Goal: Task Accomplishment & Management: Manage account settings

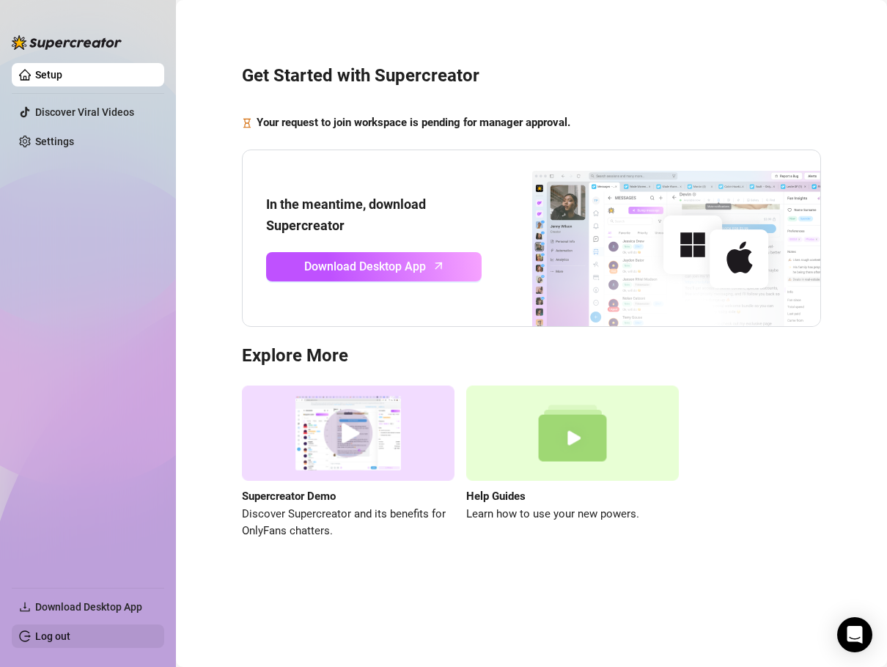
click at [70, 637] on link "Log out" at bounding box center [52, 636] width 35 height 12
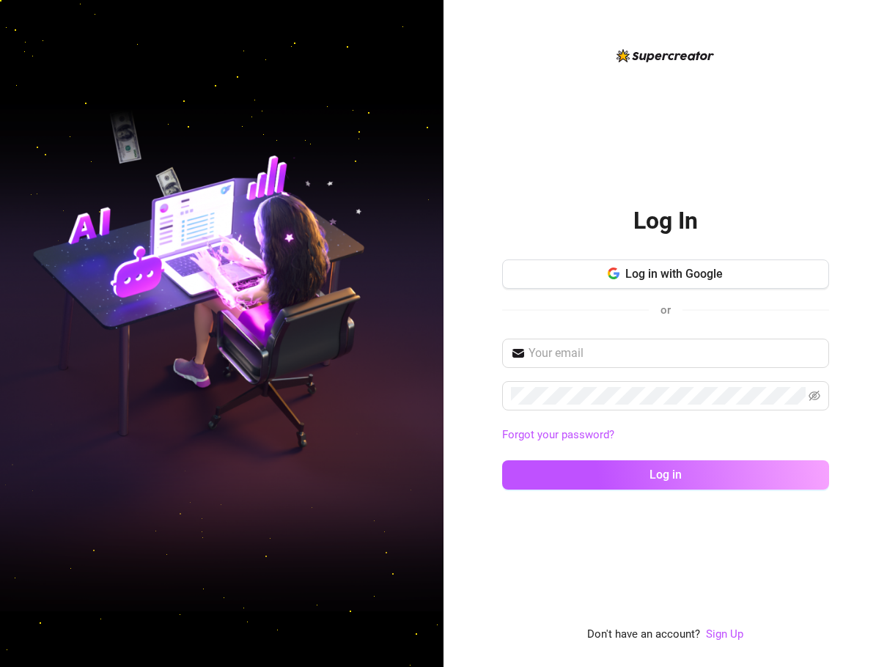
drag, startPoint x: 770, startPoint y: 175, endPoint x: 758, endPoint y: 172, distance: 12.8
click at [770, 175] on div "Log In Log in with Google or Forgot your password? Log in Don't have an account…" at bounding box center [665, 345] width 327 height 597
click at [680, 359] on input "text" at bounding box center [674, 353] width 292 height 18
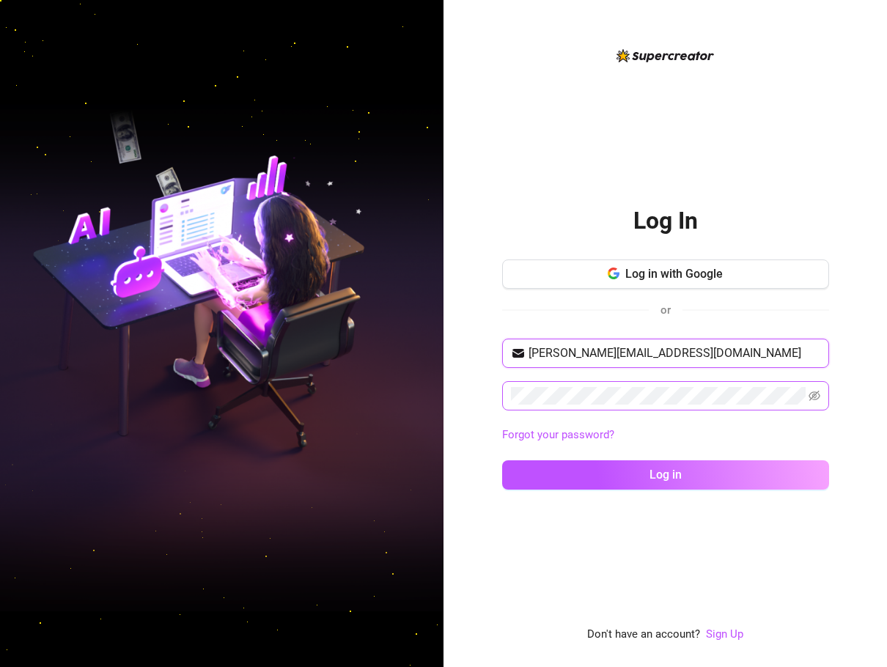
type input "Password,Sa,Work,08*"
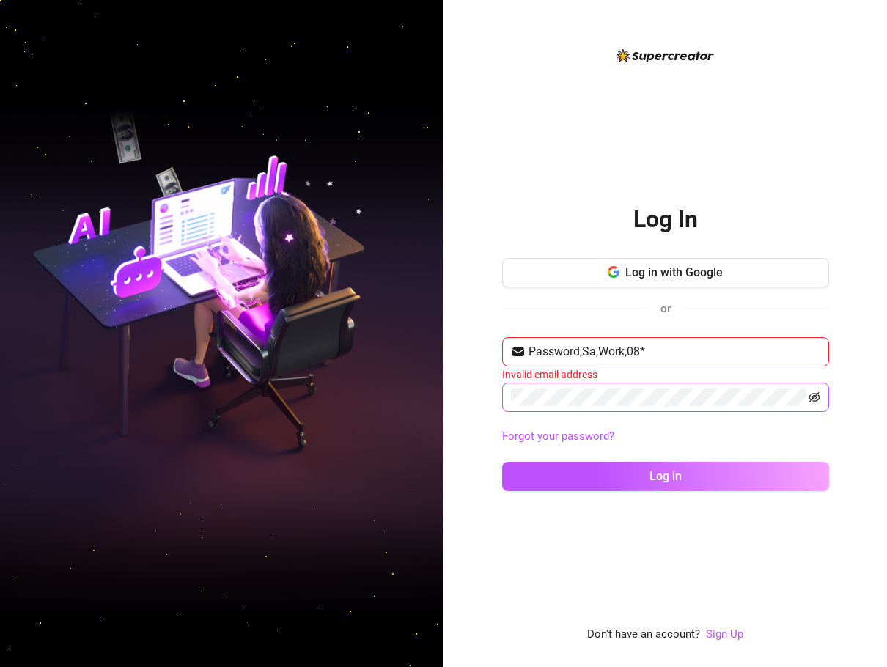
click at [811, 401] on icon "eye-invisible" at bounding box center [814, 397] width 12 height 12
drag, startPoint x: 673, startPoint y: 353, endPoint x: 509, endPoint y: 347, distance: 163.5
click at [494, 345] on div "Log In Log in with Google or Password,Sa,Work,08* Invalid email address Forgot …" at bounding box center [664, 333] width 443 height 667
click at [566, 347] on input "text" at bounding box center [674, 352] width 292 height 18
type input "[PERSON_NAME][EMAIL_ADDRESS][DOMAIN_NAME]"
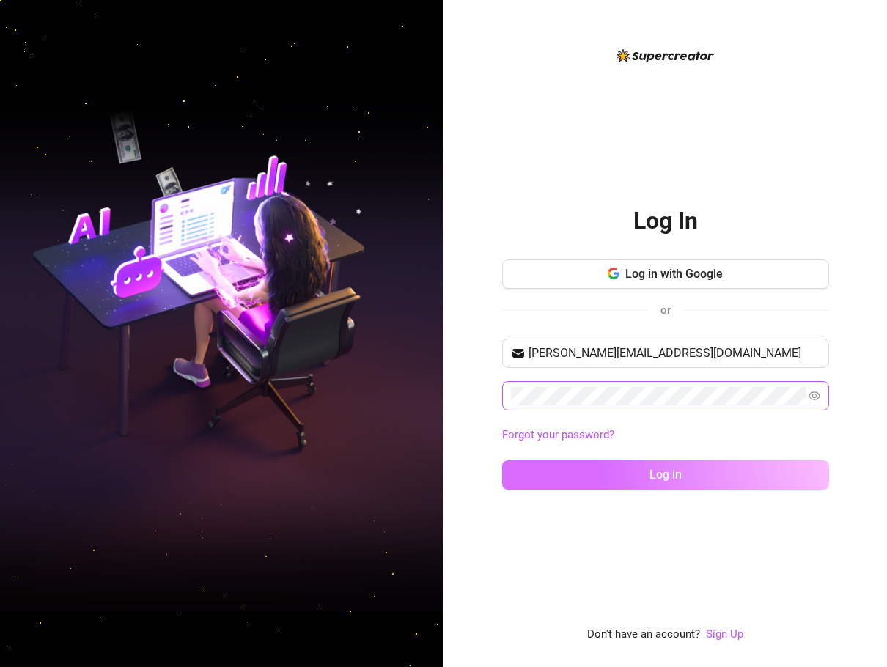
click at [720, 466] on button "Log in" at bounding box center [665, 474] width 327 height 29
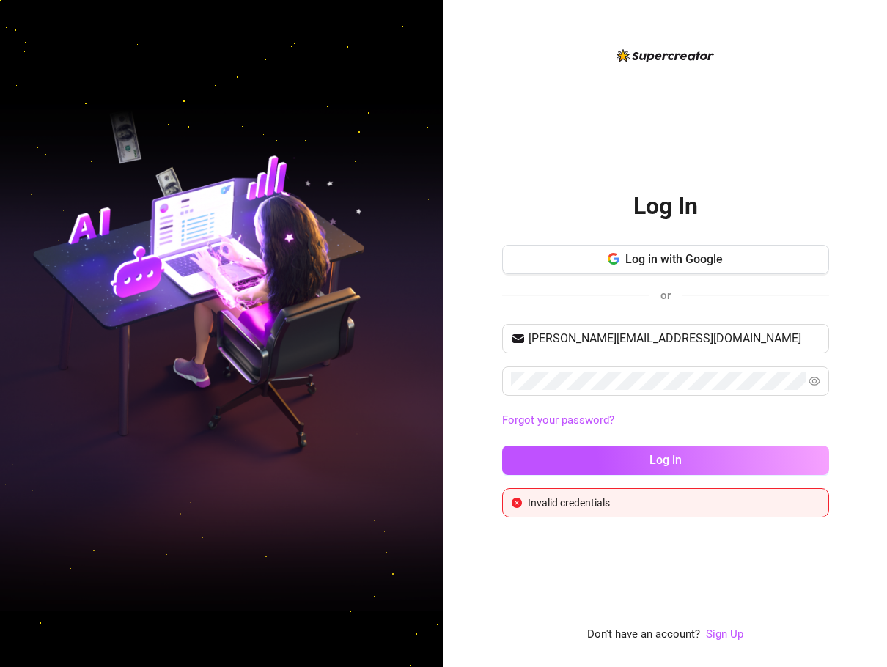
click at [792, 413] on link "Forgot your password?" at bounding box center [665, 421] width 327 height 18
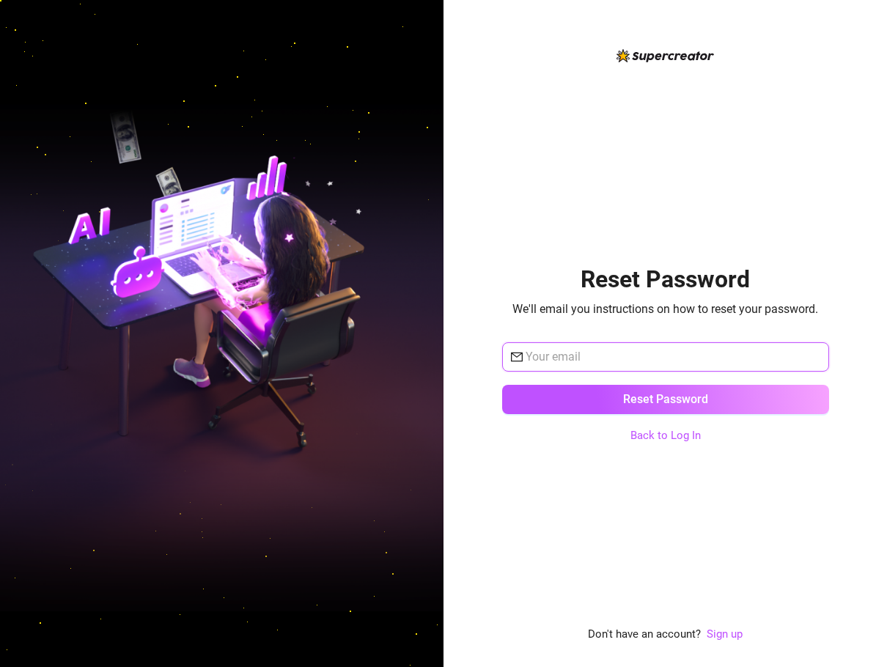
click at [656, 353] on input "text" at bounding box center [672, 357] width 295 height 18
type input "[PERSON_NAME][EMAIL_ADDRESS][DOMAIN_NAME]"
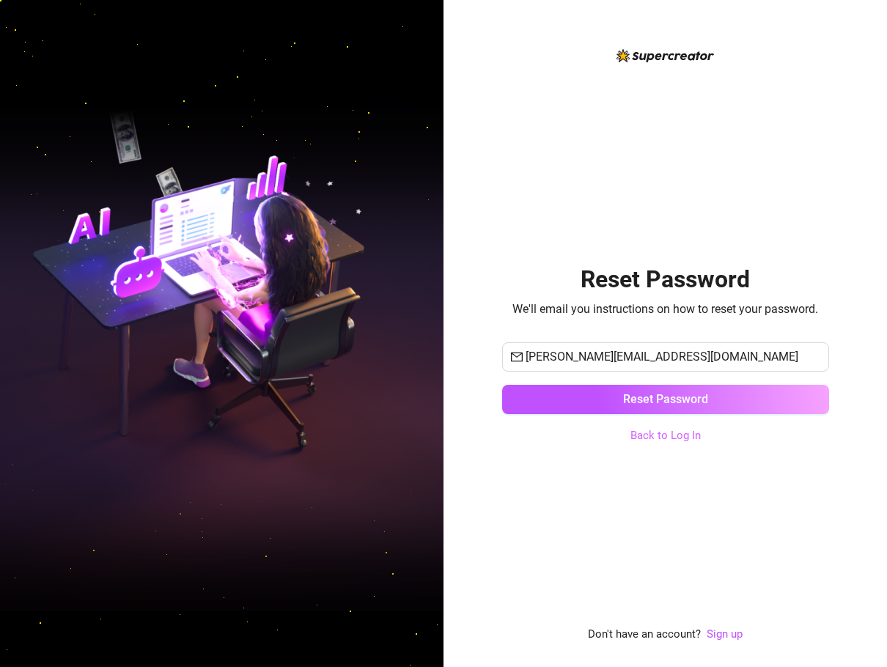
click at [684, 435] on link "Back to Log In" at bounding box center [665, 435] width 70 height 13
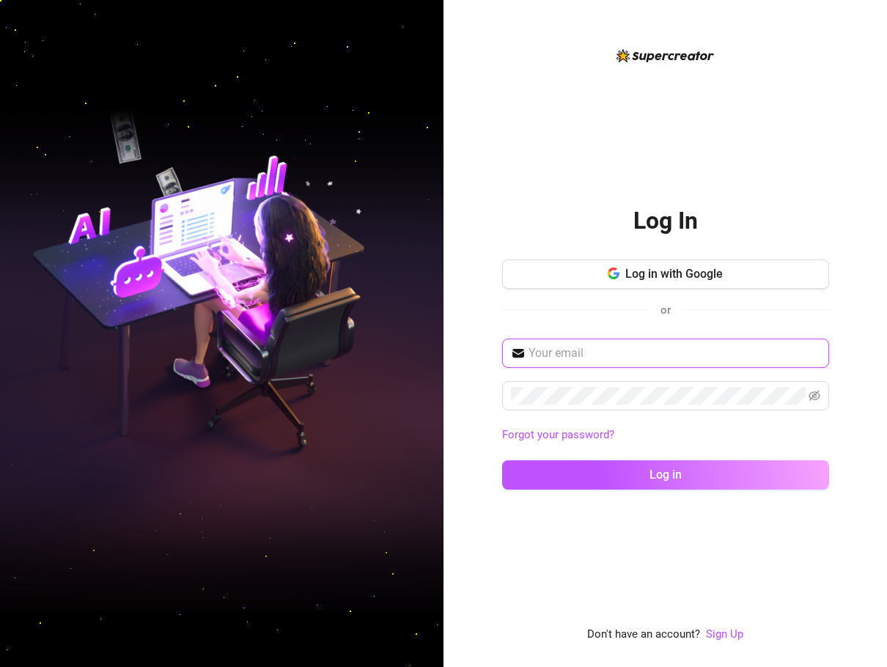
click at [628, 350] on input "text" at bounding box center [674, 353] width 292 height 18
type input "[PERSON_NAME][EMAIL_ADDRESS][DOMAIN_NAME]"
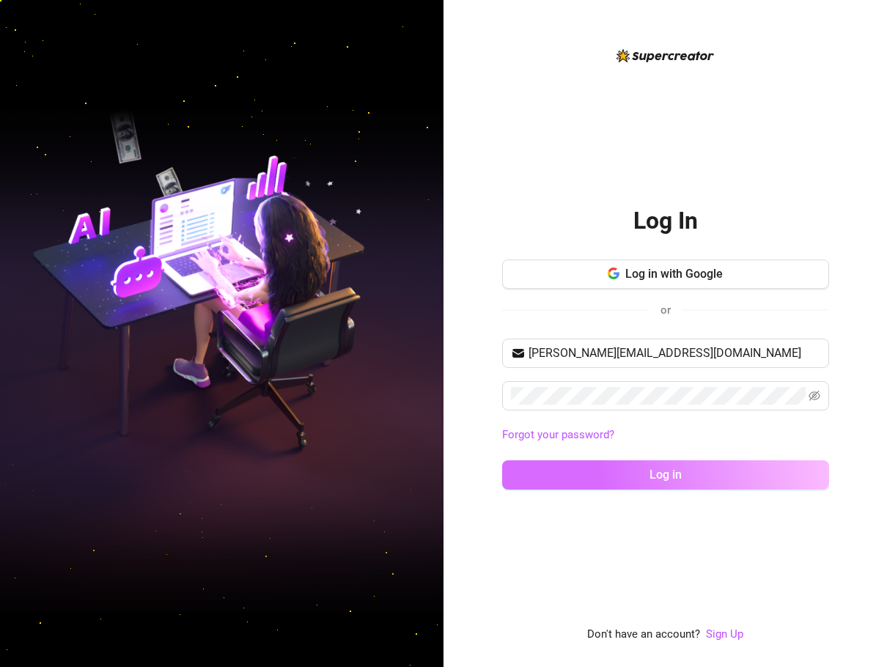
click at [733, 464] on button "Log in" at bounding box center [665, 474] width 327 height 29
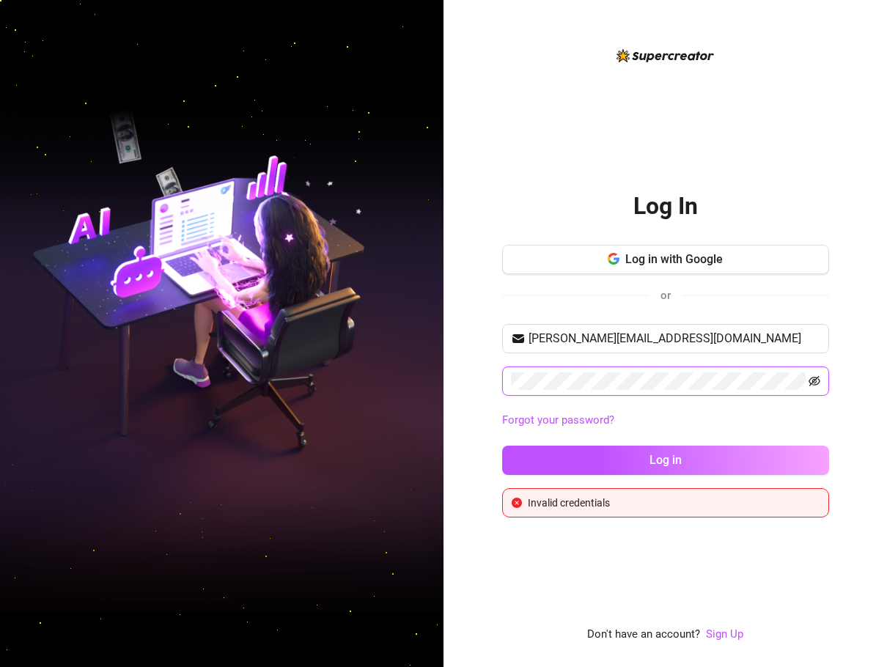
click at [809, 383] on icon "eye-invisible" at bounding box center [814, 381] width 12 height 10
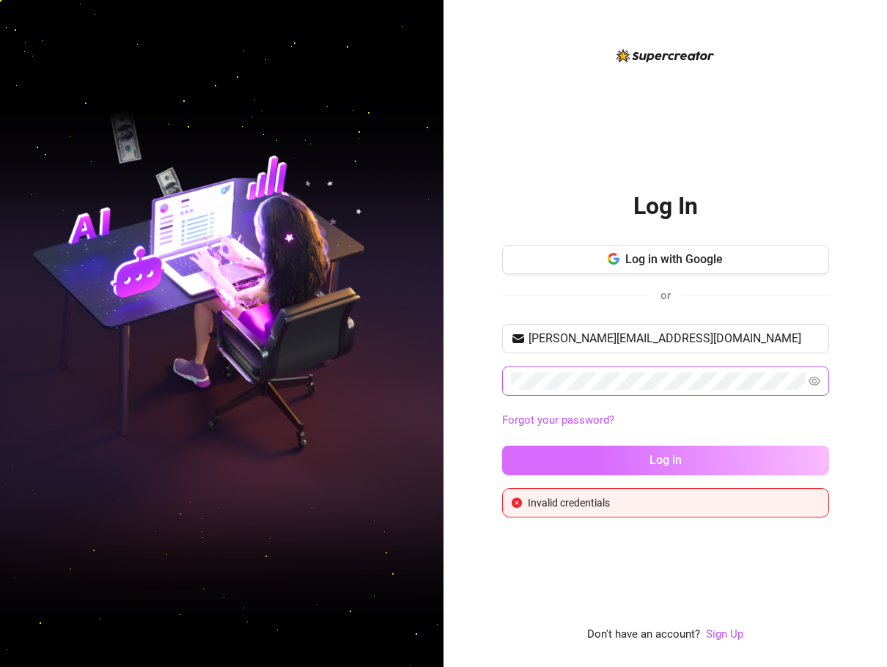
click at [641, 453] on button "Log in" at bounding box center [665, 460] width 327 height 29
click at [668, 456] on span "Log in" at bounding box center [665, 460] width 32 height 14
click at [627, 457] on button "Log in" at bounding box center [665, 460] width 327 height 29
click at [671, 449] on button "Log in" at bounding box center [665, 460] width 327 height 29
click at [671, 451] on button "Log in" at bounding box center [665, 460] width 327 height 29
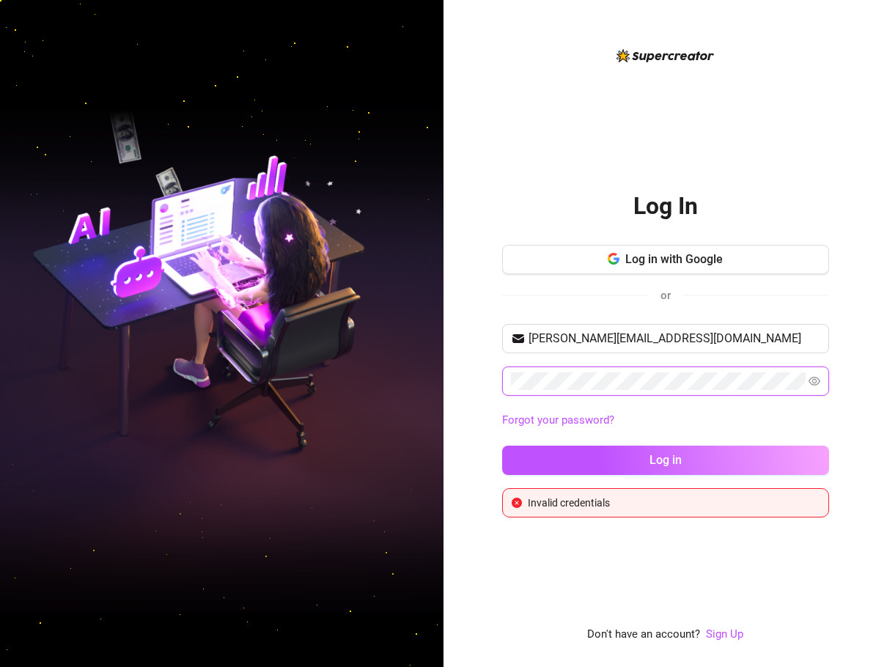
click at [502, 388] on span at bounding box center [665, 380] width 327 height 29
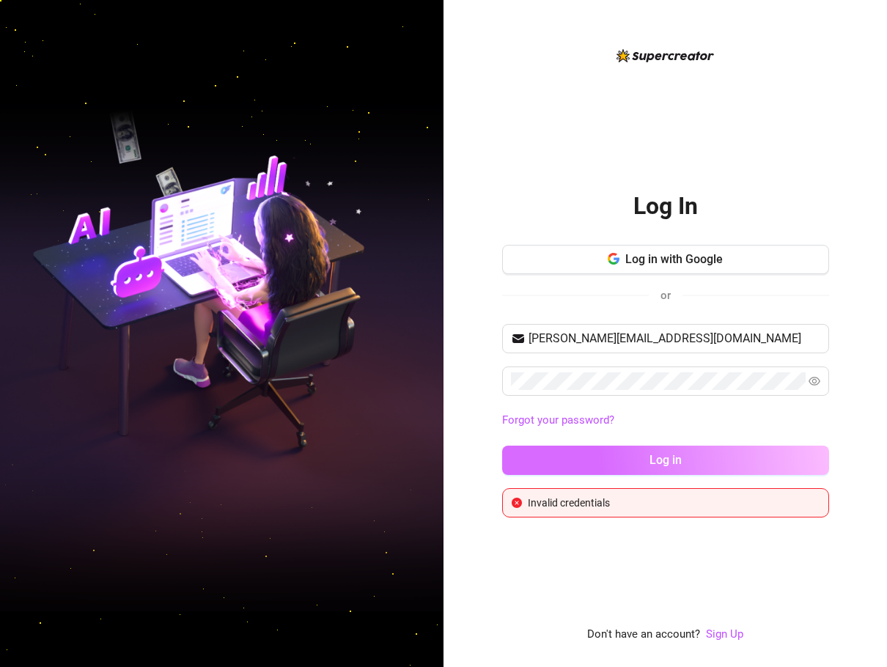
click at [645, 454] on button "Log in" at bounding box center [665, 460] width 327 height 29
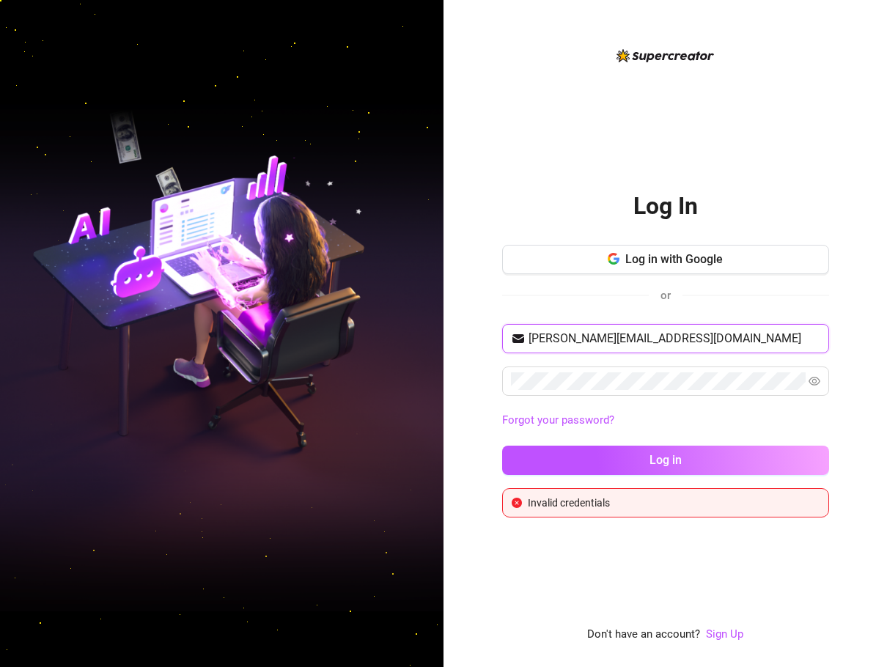
click at [671, 337] on input "[PERSON_NAME][EMAIL_ADDRESS][DOMAIN_NAME]" at bounding box center [674, 339] width 292 height 18
click at [694, 422] on link "Forgot your password?" at bounding box center [665, 421] width 327 height 18
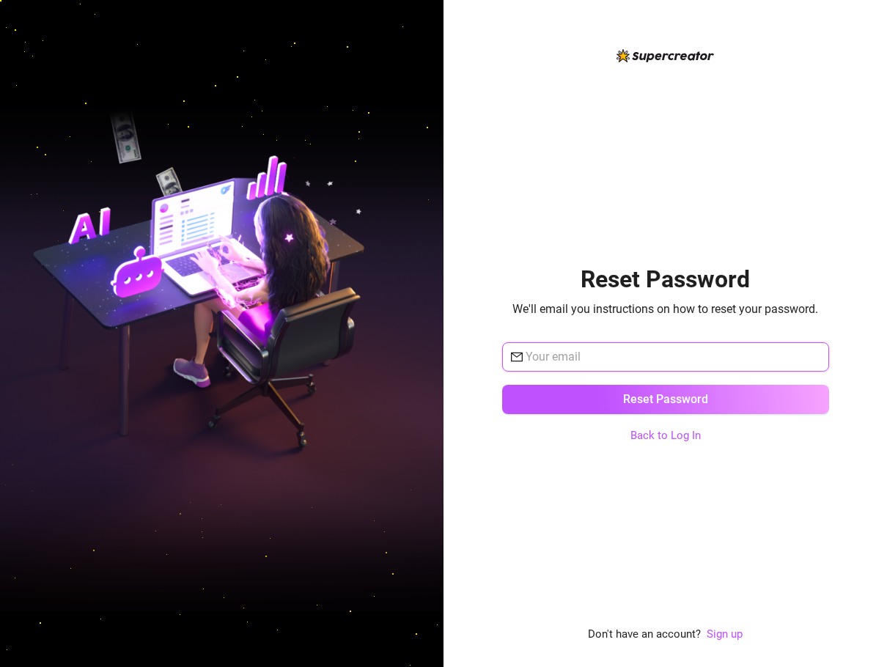
click at [600, 358] on input "text" at bounding box center [672, 357] width 295 height 18
type input "[PERSON_NAME][EMAIL_ADDRESS][DOMAIN_NAME]"
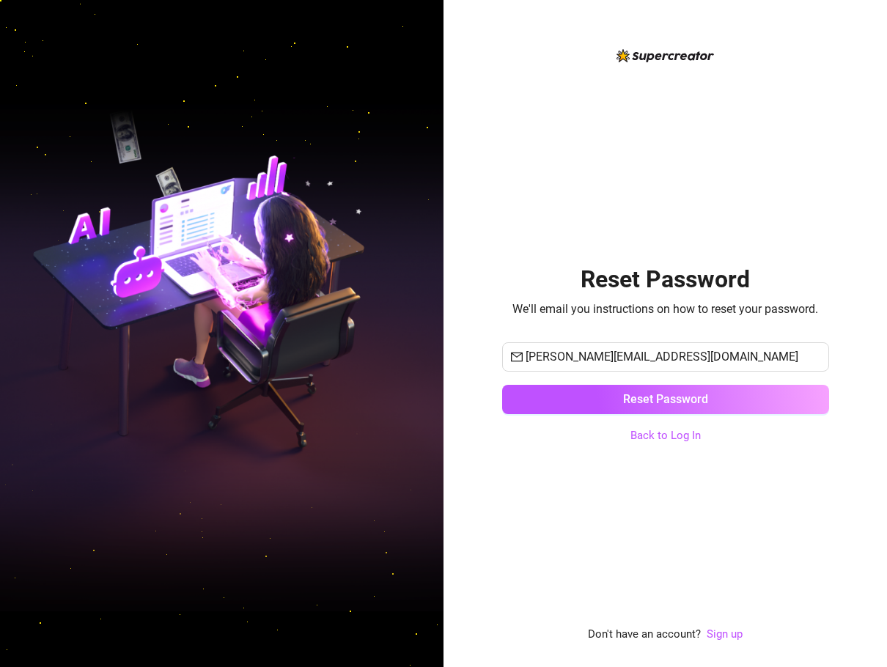
click at [523, 215] on div "Reset Password We'll email you instructions on how to reset your password. [PER…" at bounding box center [665, 345] width 327 height 597
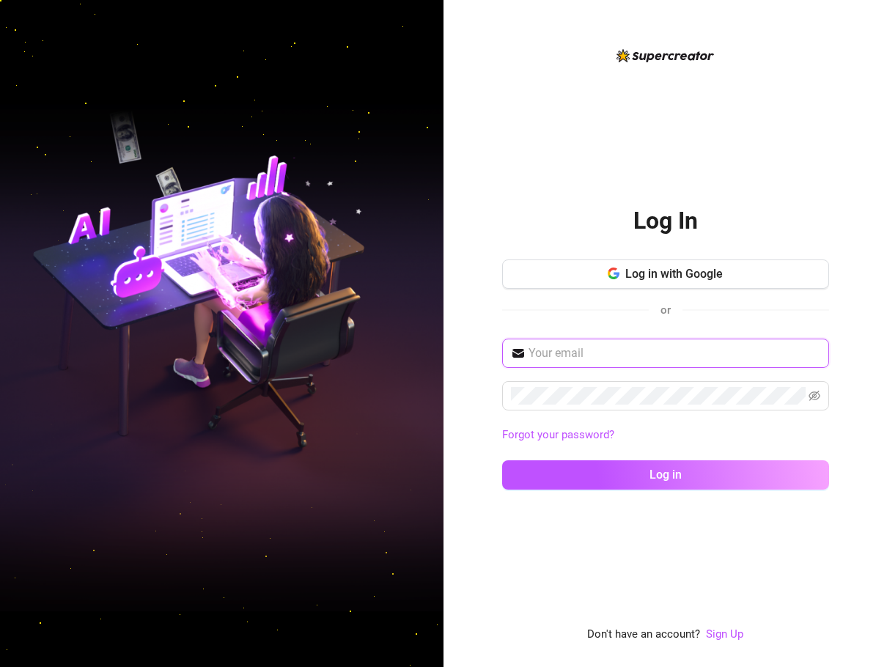
click at [603, 349] on input "text" at bounding box center [674, 353] width 292 height 18
click at [684, 353] on input "[PERSON_NAME][EMAIL_ADDRESS][DOMAIN_NAME]" at bounding box center [674, 353] width 292 height 18
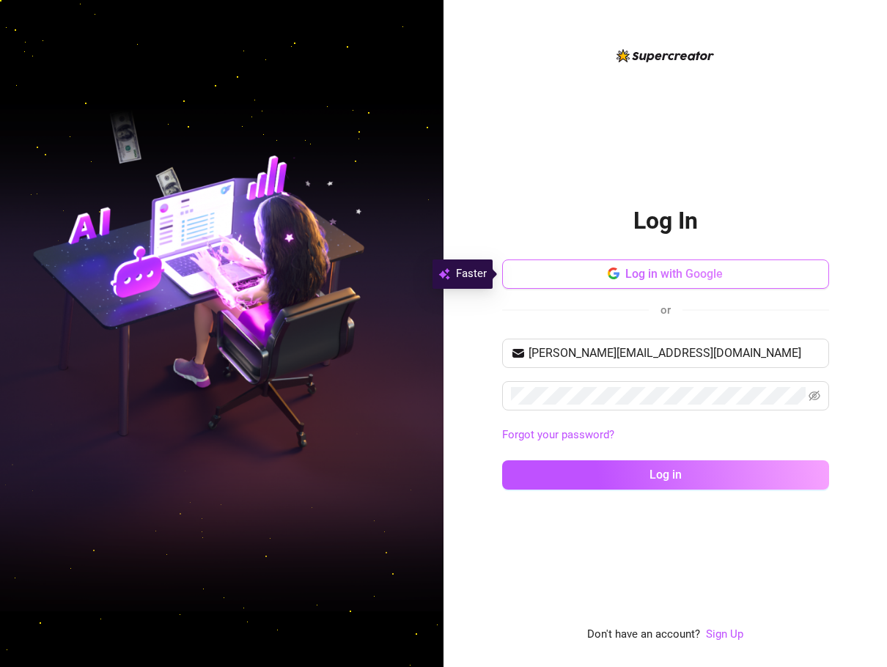
click at [759, 286] on button "Log in with Google" at bounding box center [665, 273] width 327 height 29
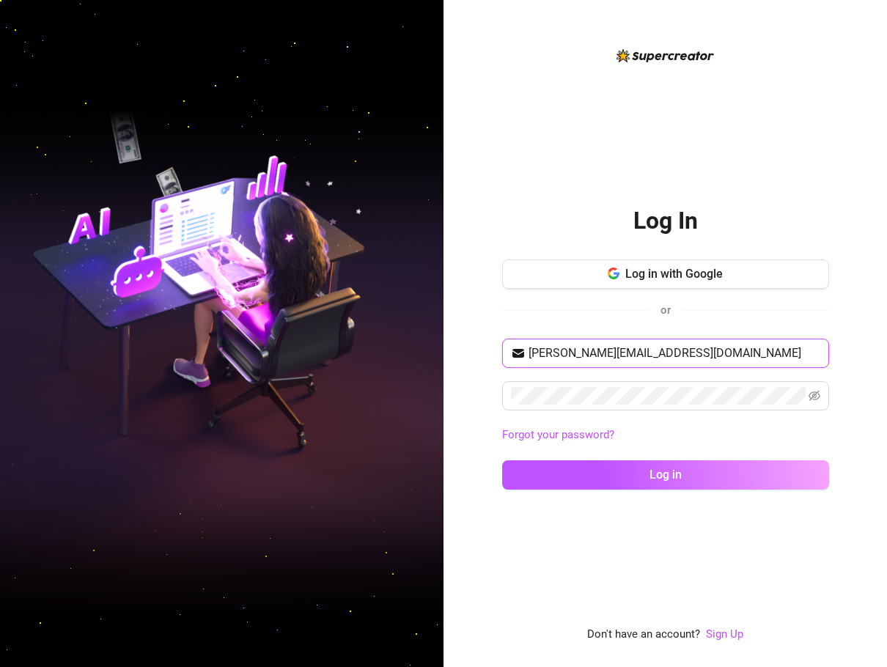
click at [702, 346] on input "[PERSON_NAME][EMAIL_ADDRESS][DOMAIN_NAME]" at bounding box center [674, 353] width 292 height 18
drag, startPoint x: 696, startPoint y: 353, endPoint x: 458, endPoint y: 350, distance: 237.5
click at [458, 350] on div "Log In Log in with Google or [PERSON_NAME][EMAIL_ADDRESS][DOMAIN_NAME] Forgot y…" at bounding box center [664, 333] width 443 height 667
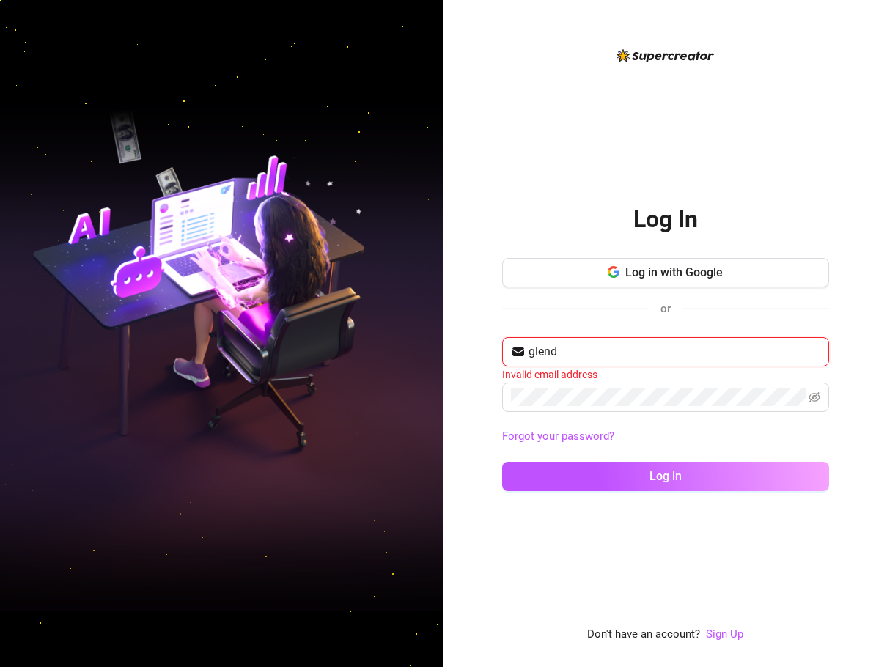
type input "[EMAIL_ADDRESS][DOMAIN_NAME]"
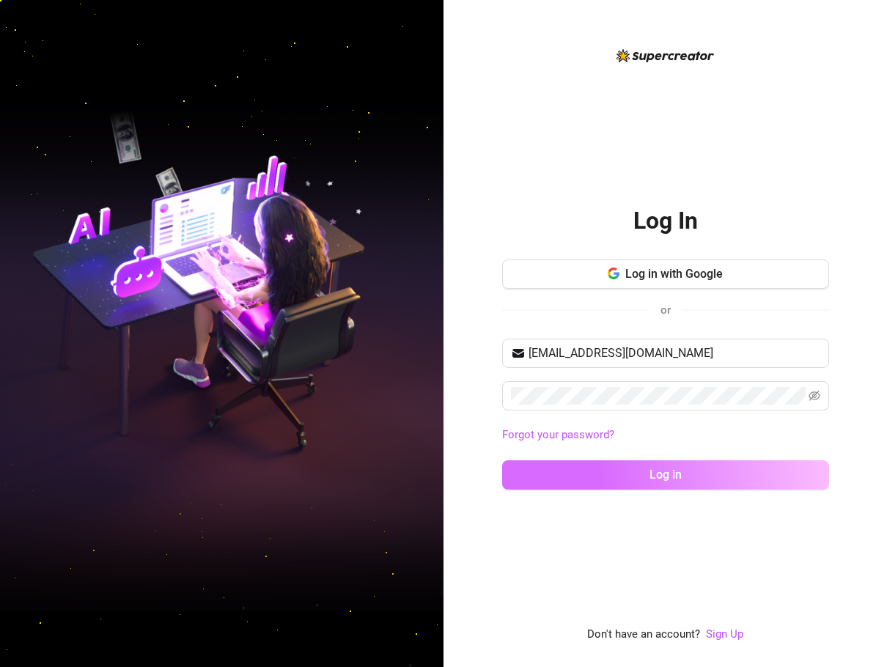
click at [732, 476] on button "Log in" at bounding box center [665, 474] width 327 height 29
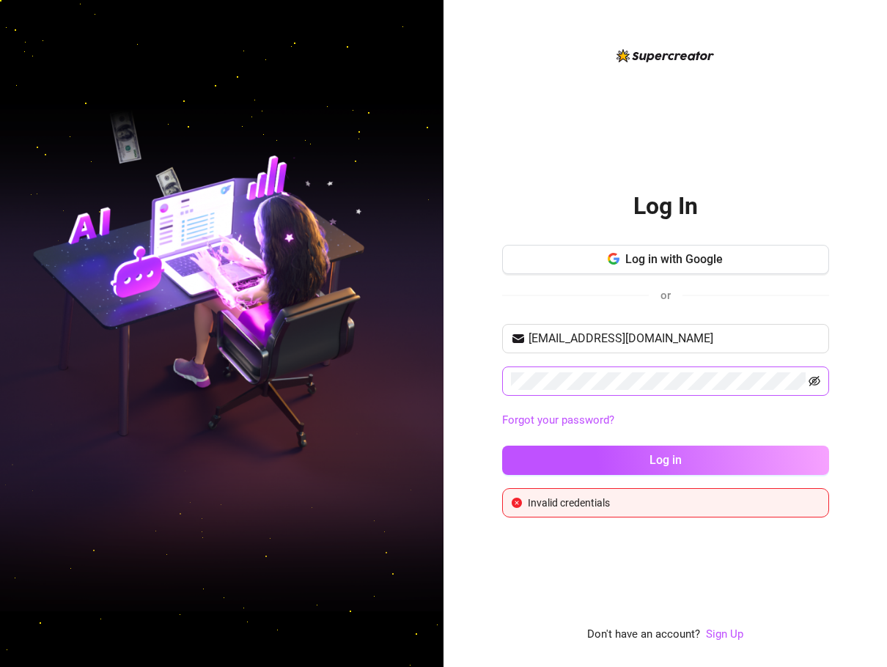
click at [813, 381] on icon "eye-invisible" at bounding box center [814, 381] width 12 height 10
click at [452, 372] on div "Log In Log in with Google or [EMAIL_ADDRESS][DOMAIN_NAME] Forgot your password?…" at bounding box center [664, 333] width 443 height 667
click at [700, 449] on button "Log in" at bounding box center [665, 460] width 327 height 29
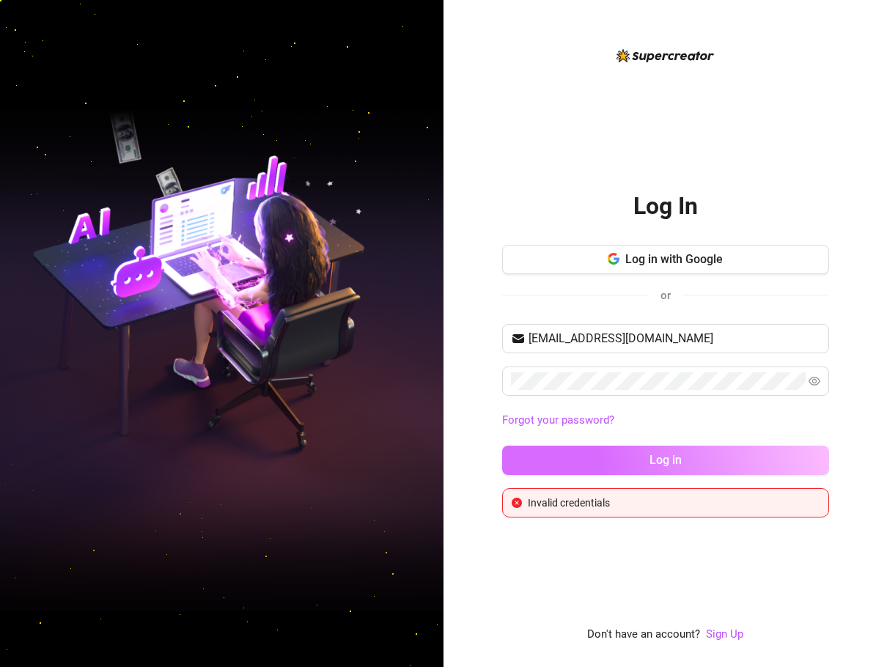
click at [703, 451] on button "Log in" at bounding box center [665, 460] width 327 height 29
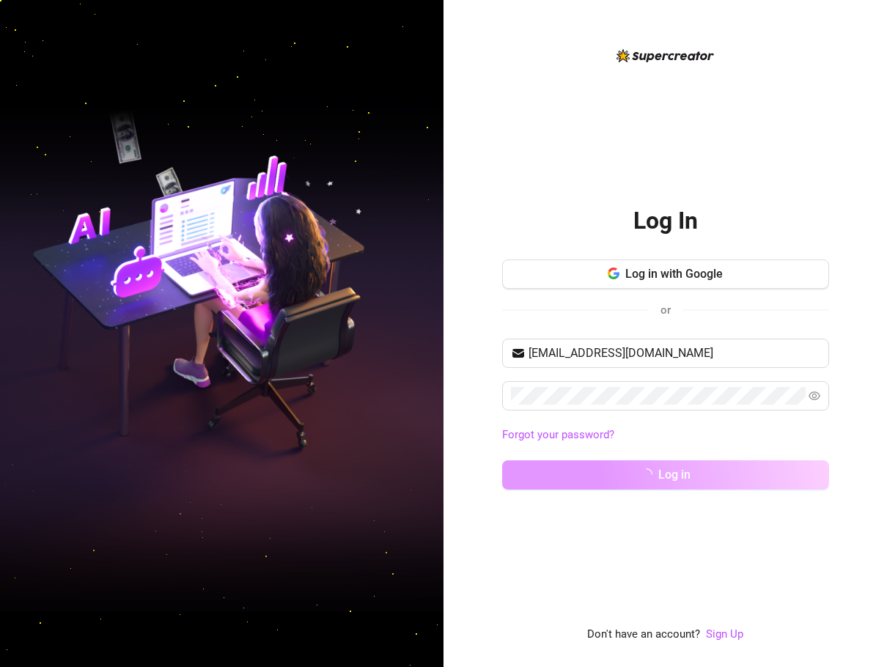
click at [703, 451] on div "[EMAIL_ADDRESS][DOMAIN_NAME] Forgot your password? Log in" at bounding box center [665, 421] width 327 height 164
click at [703, 460] on button "Log in" at bounding box center [665, 474] width 327 height 29
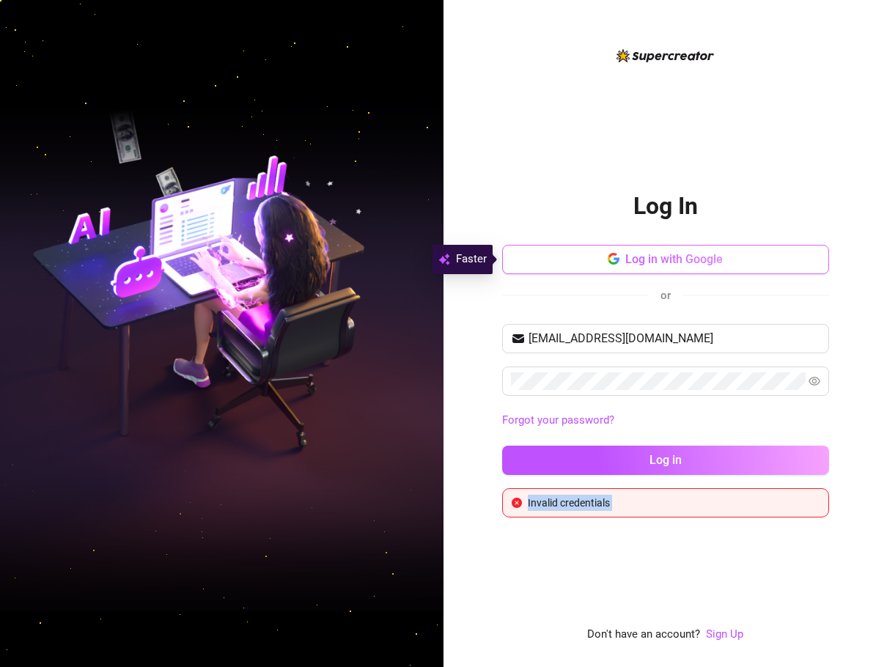
click at [715, 261] on span "Log in with Google" at bounding box center [673, 259] width 97 height 14
